Goal: Task Accomplishment & Management: Manage account settings

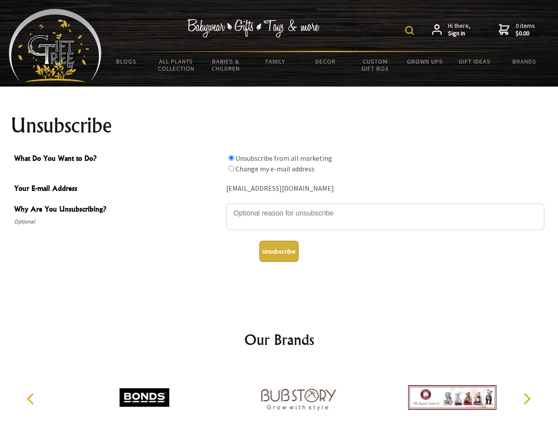
click at [411, 31] on img at bounding box center [409, 30] width 9 height 9
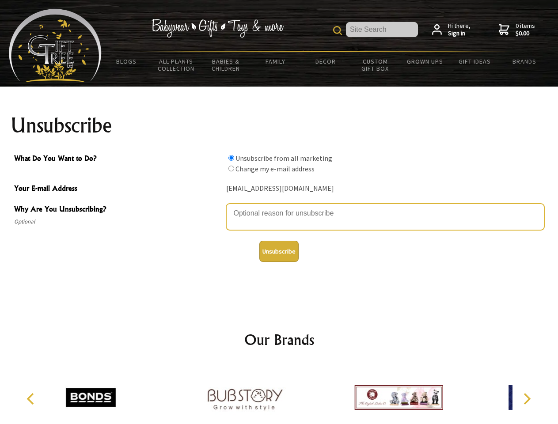
click at [279, 207] on textarea "Why Are You Unsubscribing?" at bounding box center [385, 217] width 318 height 27
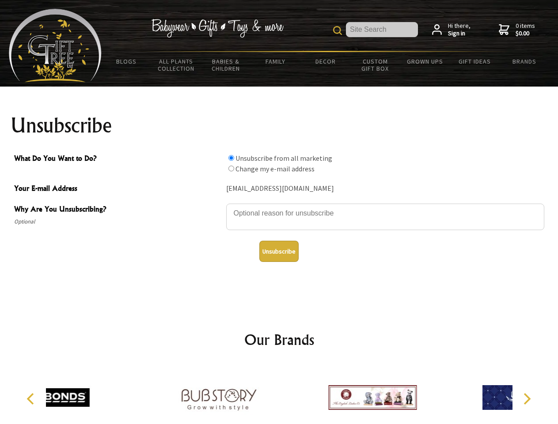
click at [231, 158] on input "What Do You Want to Do?" at bounding box center [232, 158] width 6 height 6
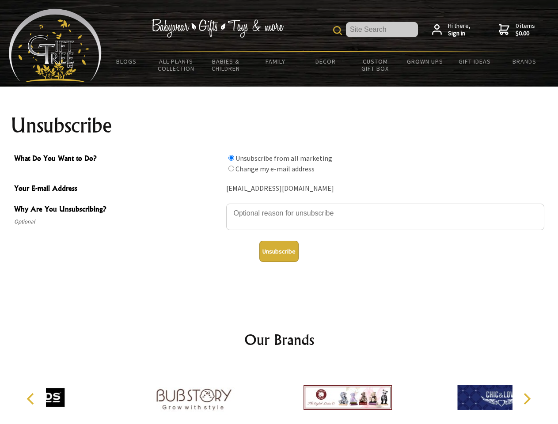
click at [231, 168] on input "What Do You Want to Do?" at bounding box center [232, 169] width 6 height 6
radio input "true"
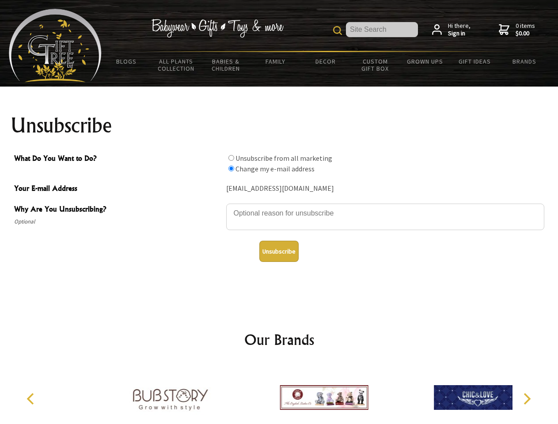
click at [279, 252] on button "Unsubscribe" at bounding box center [279, 251] width 39 height 21
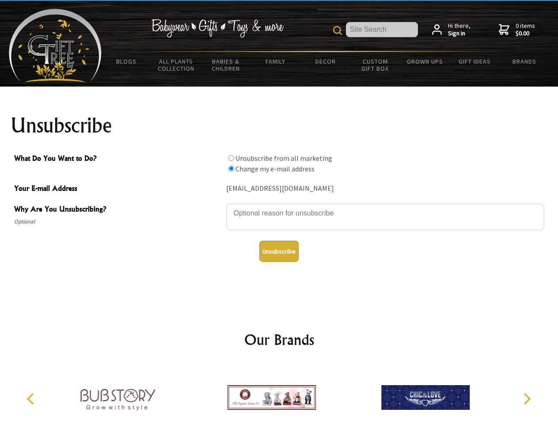
click at [279, 394] on img at bounding box center [272, 398] width 88 height 66
click at [32, 399] on icon "Previous" at bounding box center [31, 398] width 11 height 11
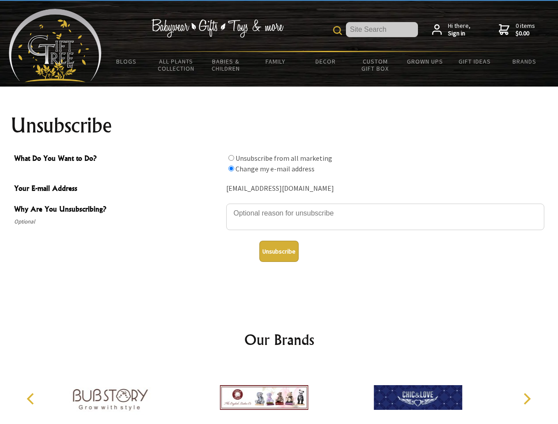
click at [527, 399] on icon "Next" at bounding box center [526, 398] width 11 height 11
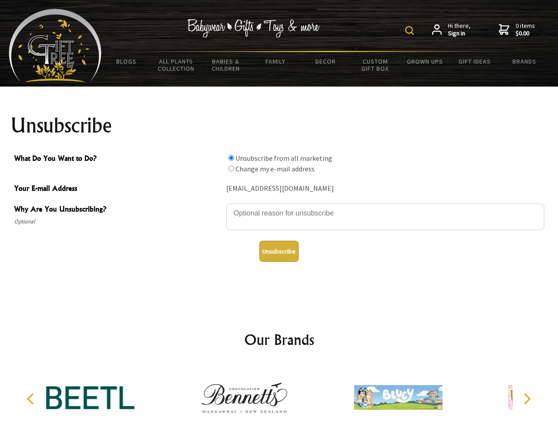
click at [411, 31] on img at bounding box center [409, 30] width 9 height 9
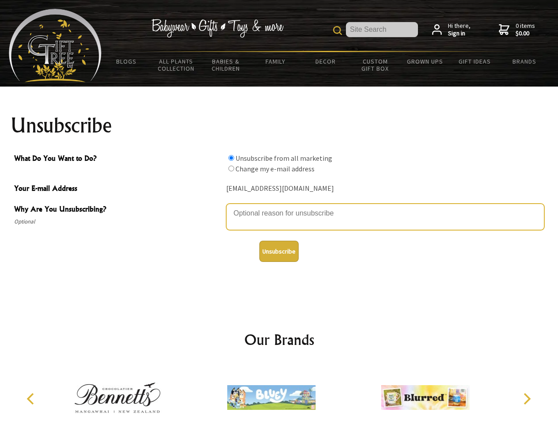
click at [279, 207] on textarea "Why Are You Unsubscribing?" at bounding box center [385, 217] width 318 height 27
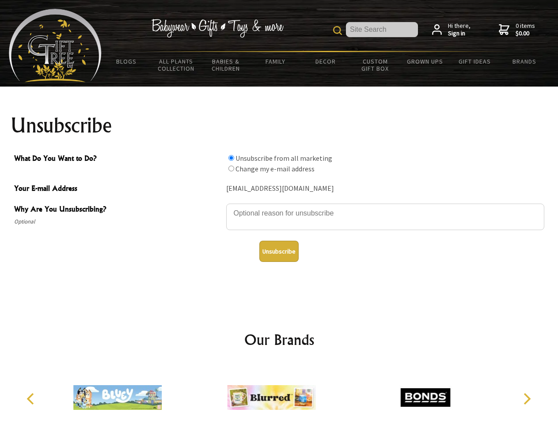
click at [231, 158] on input "What Do You Want to Do?" at bounding box center [232, 158] width 6 height 6
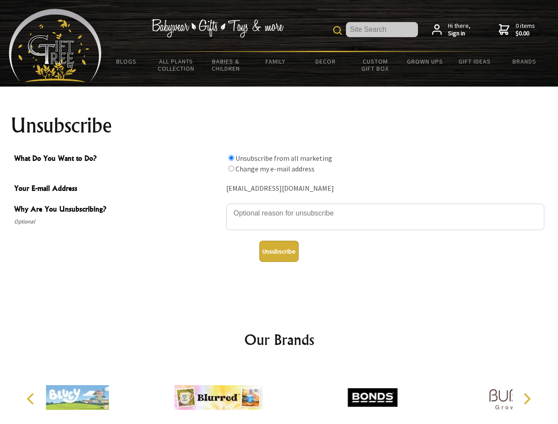
click at [231, 168] on input "What Do You Want to Do?" at bounding box center [232, 169] width 6 height 6
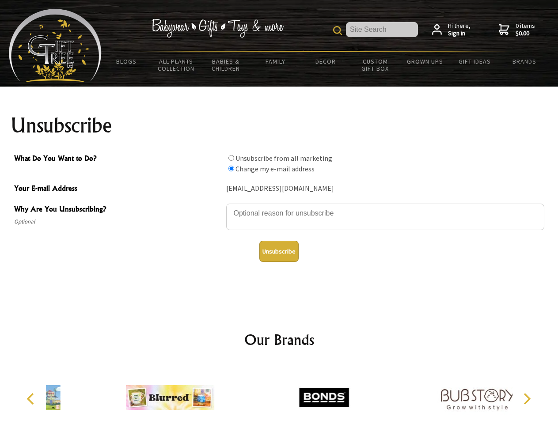
radio input "true"
click at [279, 252] on button "Unsubscribe" at bounding box center [279, 251] width 39 height 21
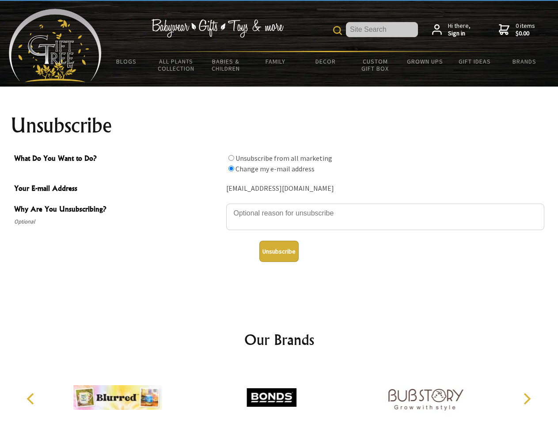
click at [32, 399] on icon "Previous" at bounding box center [31, 398] width 11 height 11
click at [527, 399] on icon "Next" at bounding box center [526, 398] width 11 height 11
